Goal: Task Accomplishment & Management: Use online tool/utility

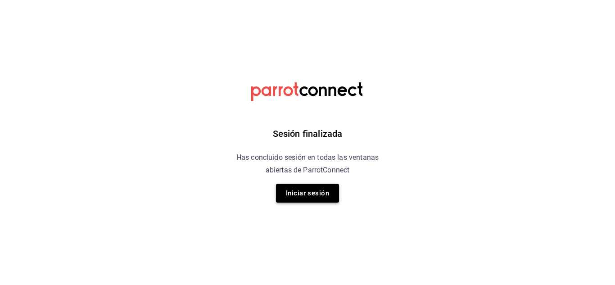
click at [314, 193] on button "Iniciar sesión" at bounding box center [307, 193] width 63 height 19
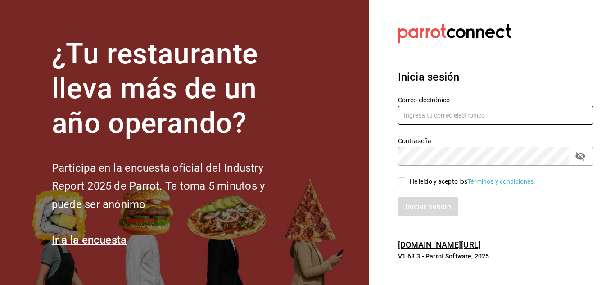
type input "ANIMAL.STREGIS@GRUPOCOSTENO.COM"
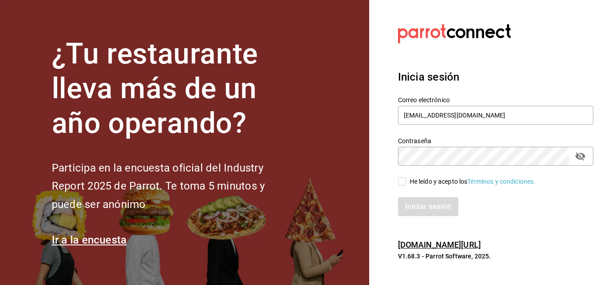
click at [402, 182] on input "He leído y acepto los Términos y condiciones." at bounding box center [402, 181] width 8 height 8
checkbox input "true"
click at [424, 207] on button "Iniciar sesión" at bounding box center [428, 206] width 61 height 19
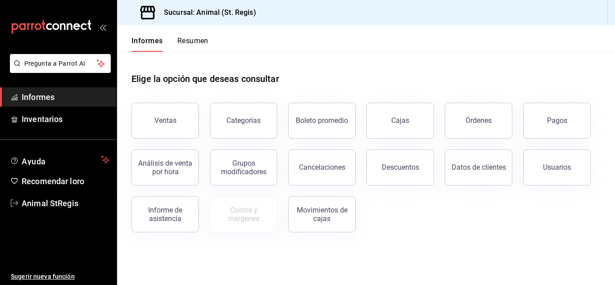
click at [555, 129] on button "Pagos" at bounding box center [557, 121] width 68 height 36
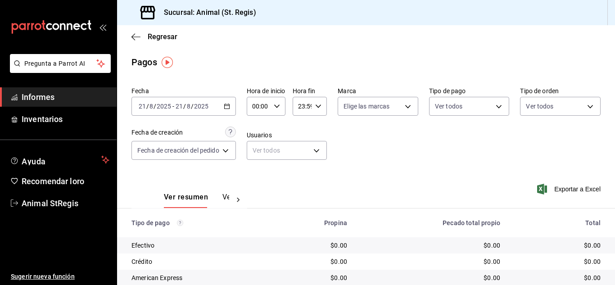
click at [280, 104] on icon "button" at bounding box center [277, 106] width 6 height 6
click at [256, 172] on font "02" at bounding box center [257, 172] width 7 height 7
type input "02:00"
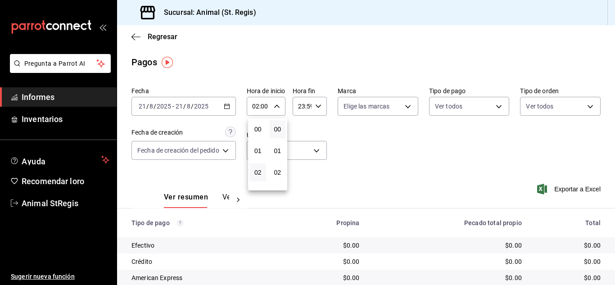
drag, startPoint x: 614, startPoint y: 163, endPoint x: 614, endPoint y: 240, distance: 77.4
click at [614, 242] on div at bounding box center [307, 142] width 615 height 285
click at [391, 155] on div "Fecha [DATE] [DATE] - [DATE] [DATE] Hora de inicio 02:00 Hora de inicio Hora fi…" at bounding box center [365, 126] width 469 height 87
